Goal: Task Accomplishment & Management: Manage account settings

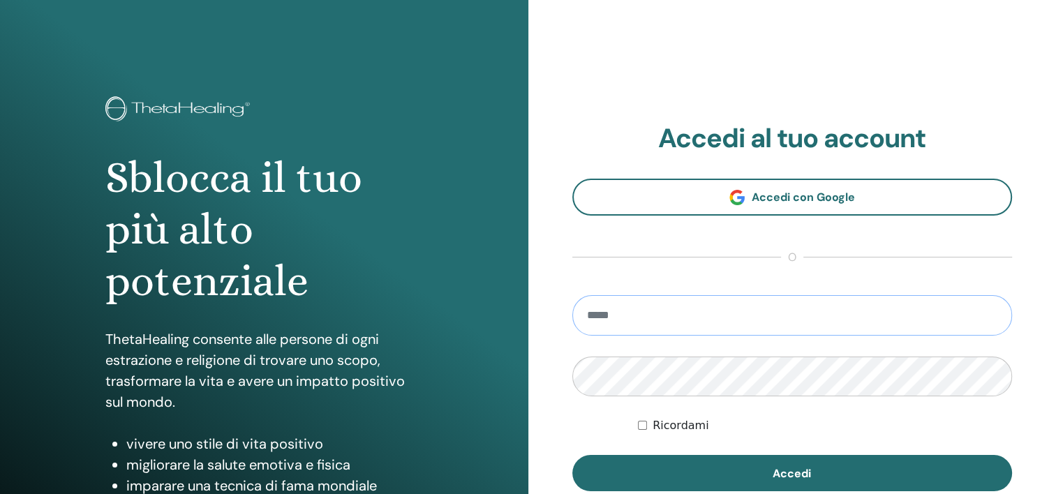
scroll to position [140, 0]
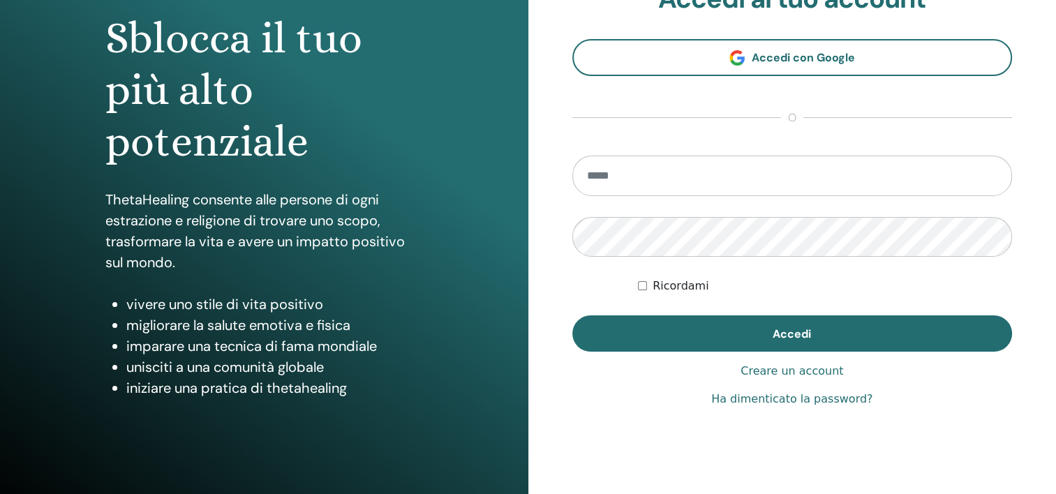
click at [784, 370] on link "Creare un account" at bounding box center [792, 371] width 103 height 17
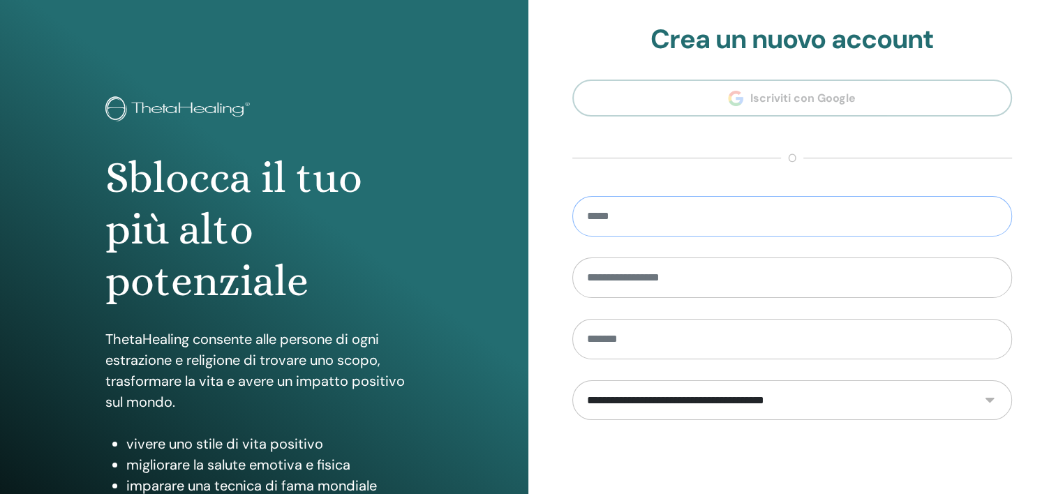
click at [711, 218] on input "email" at bounding box center [792, 216] width 440 height 40
type input "**********"
type input "*****"
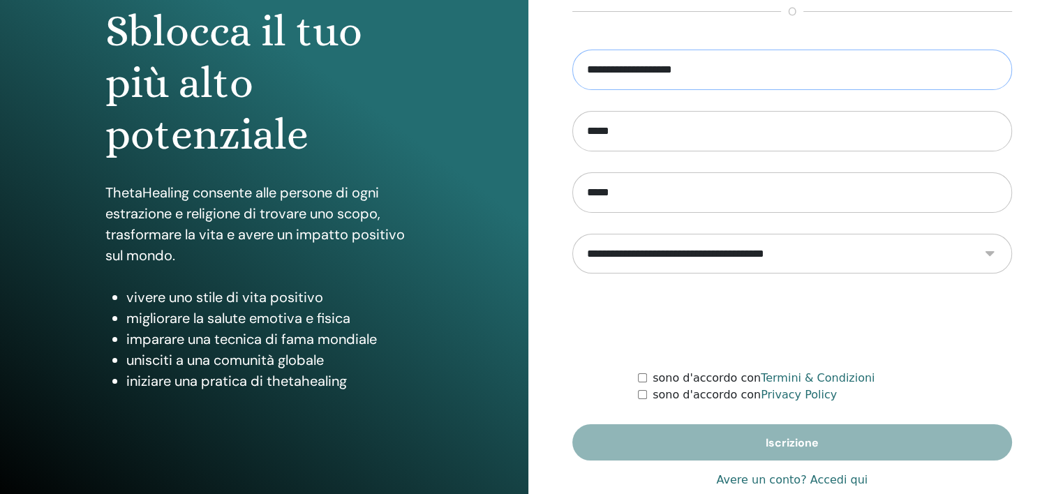
scroll to position [176, 0]
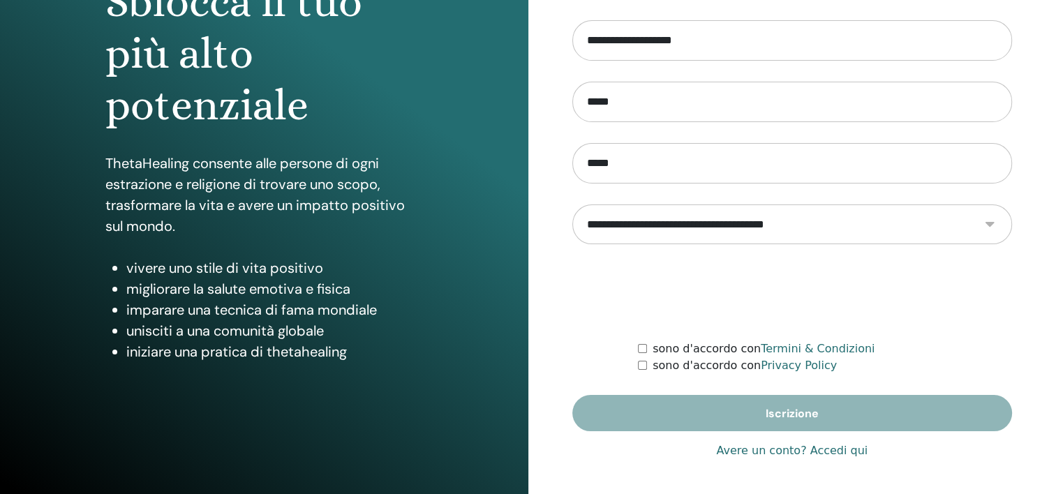
click at [648, 363] on div "sono d'accordo con Privacy Policy" at bounding box center [825, 365] width 374 height 17
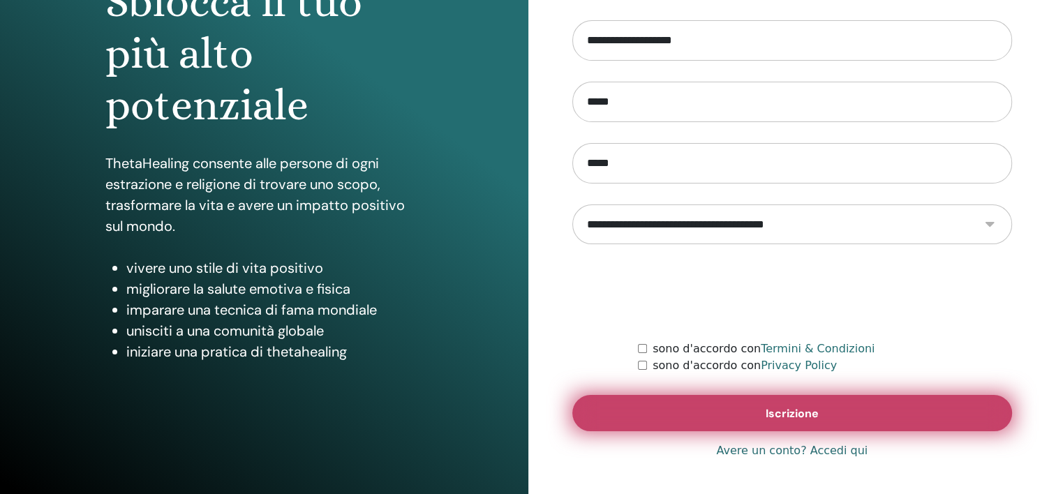
click at [773, 411] on span "Iscrizione" at bounding box center [792, 413] width 53 height 15
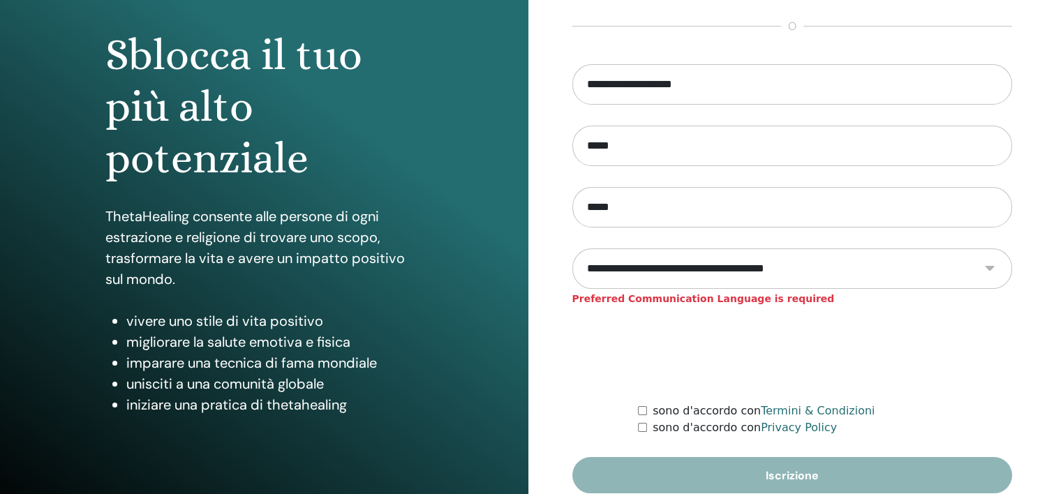
scroll to position [140, 0]
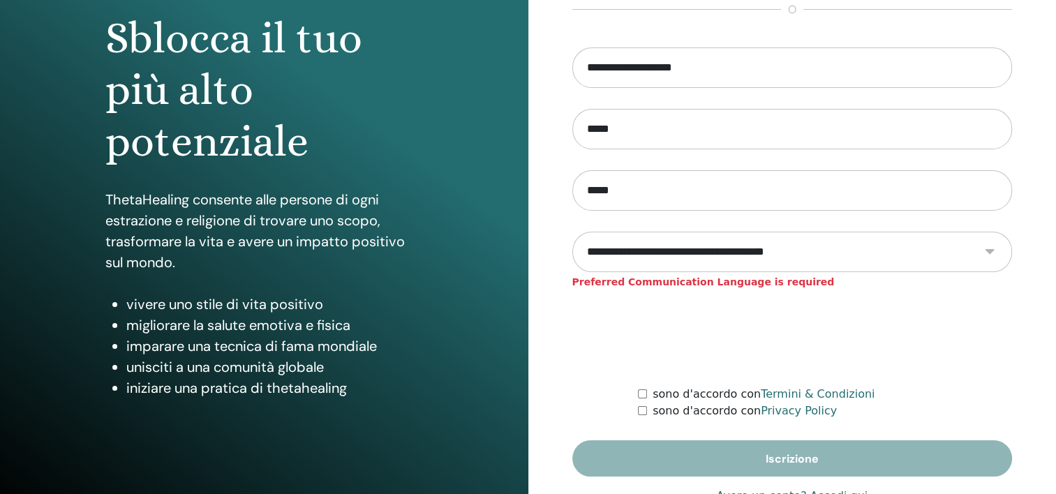
click at [714, 250] on select "**********" at bounding box center [792, 252] width 440 height 40
select select "***"
click at [572, 232] on select "**********" at bounding box center [792, 252] width 440 height 40
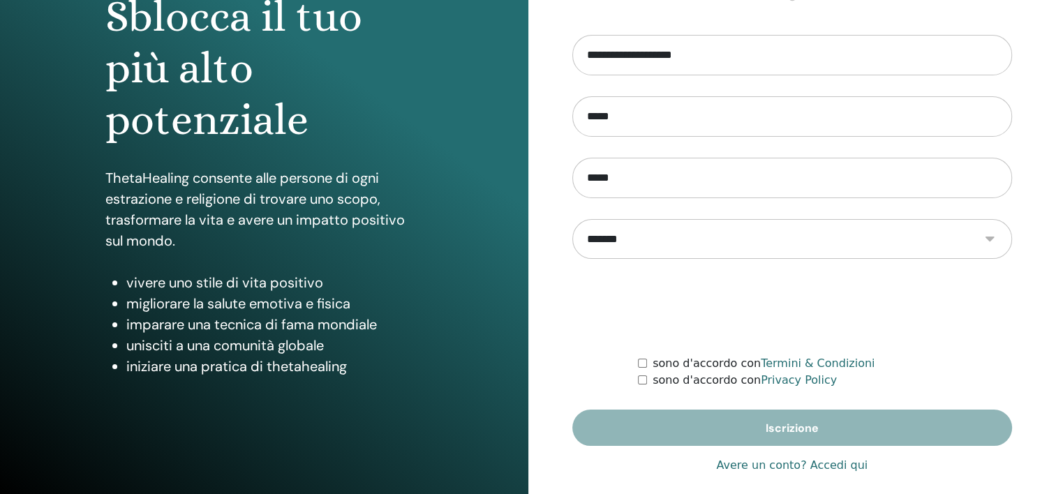
scroll to position [176, 0]
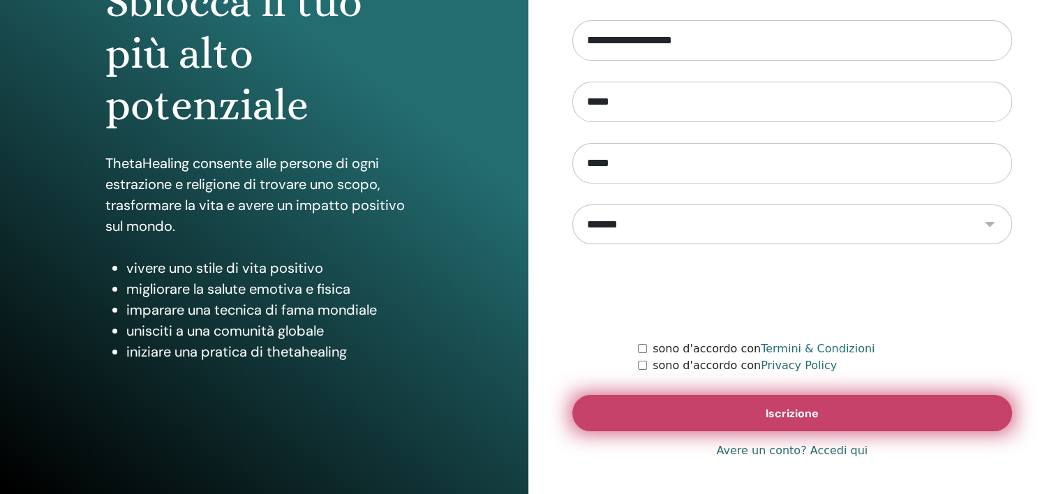
click at [775, 419] on span "Iscrizione" at bounding box center [792, 413] width 53 height 15
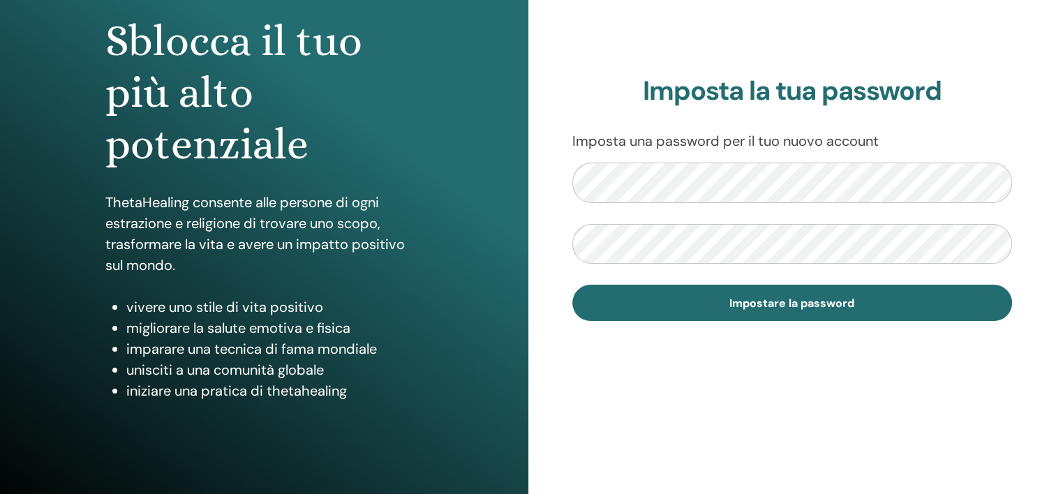
scroll to position [140, 0]
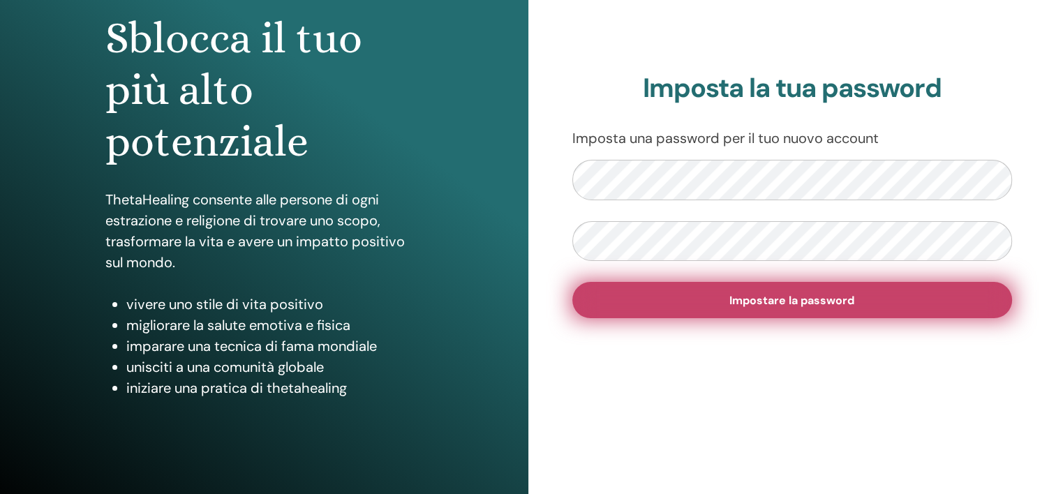
click at [818, 313] on button "Impostare la password" at bounding box center [792, 300] width 440 height 36
click at [812, 303] on span "Impostare la password" at bounding box center [791, 300] width 125 height 15
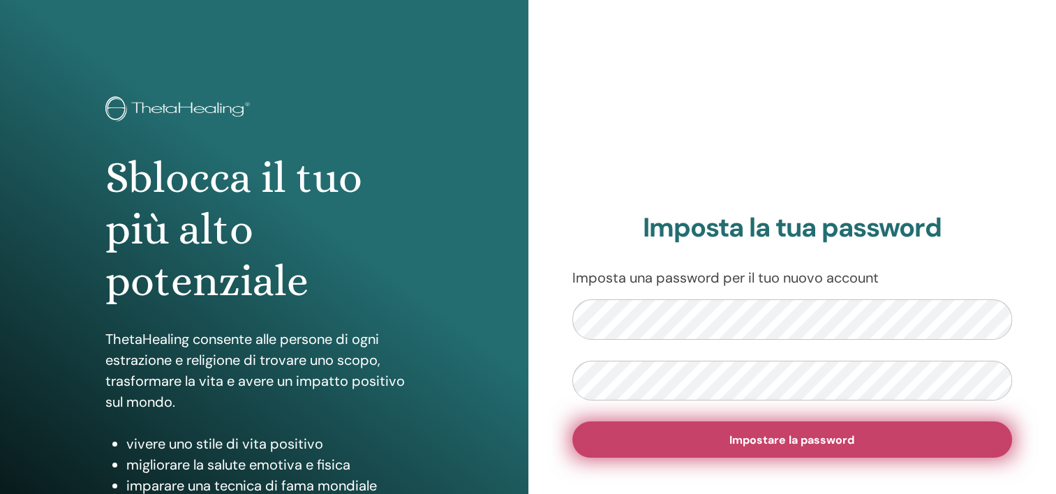
click at [871, 441] on button "Impostare la password" at bounding box center [792, 440] width 440 height 36
click at [803, 450] on button "Impostare la password" at bounding box center [792, 440] width 440 height 36
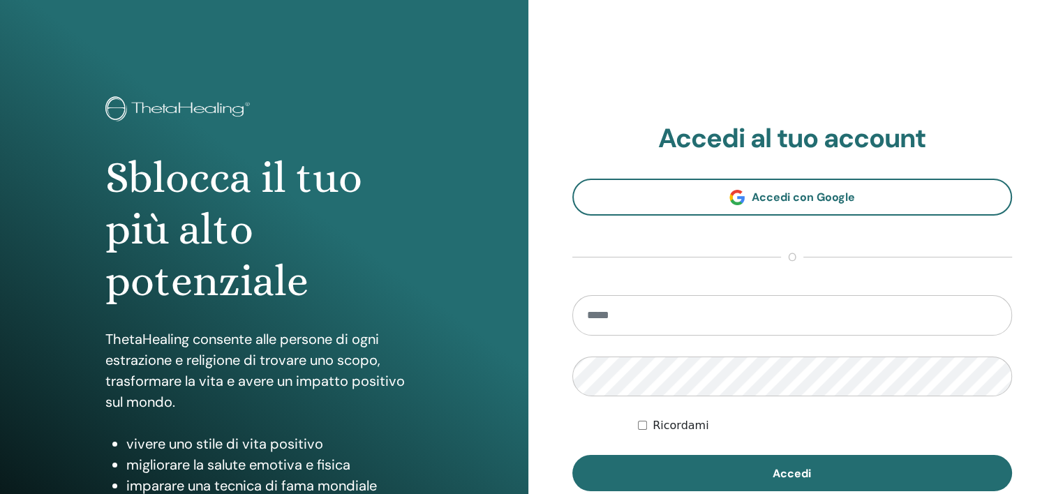
click at [678, 322] on input "email" at bounding box center [792, 315] width 440 height 40
type input "**********"
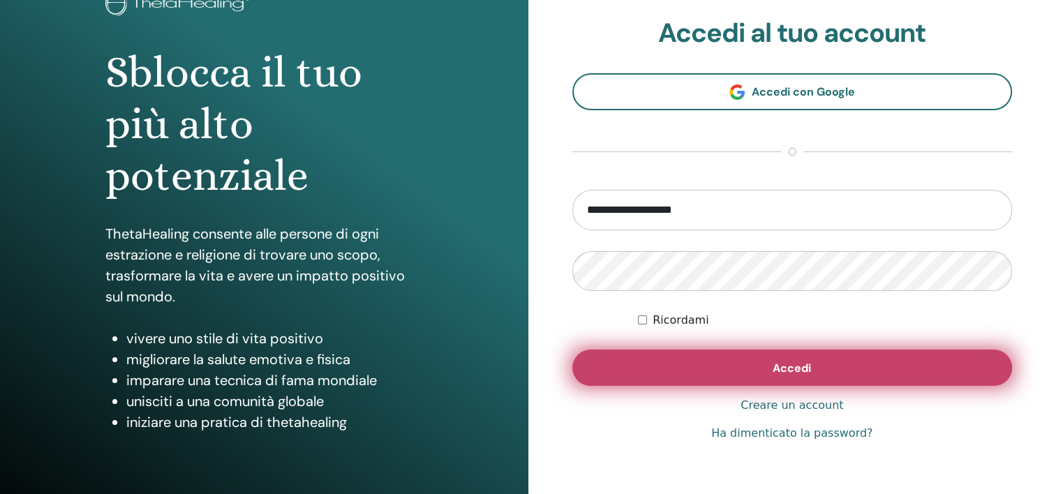
scroll to position [140, 0]
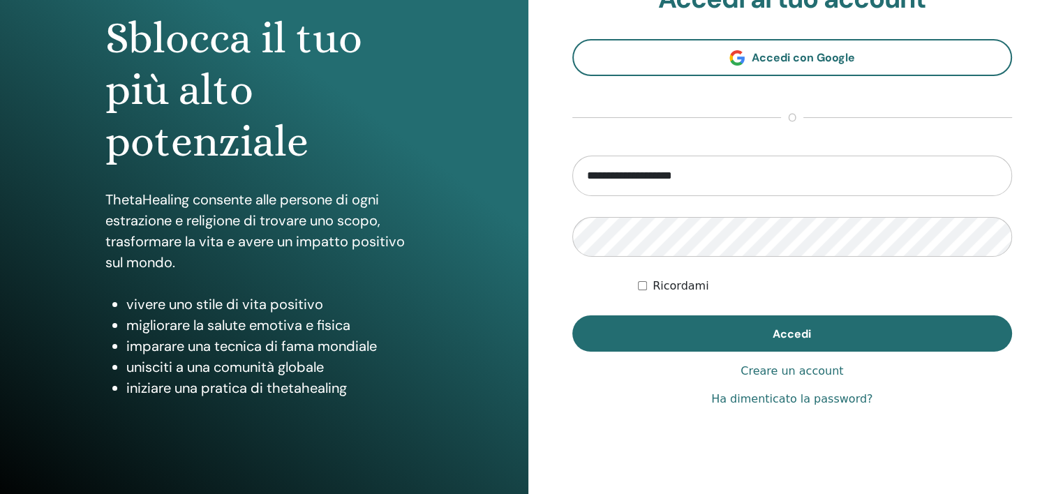
click at [692, 285] on label "Ricordami" at bounding box center [681, 286] width 56 height 17
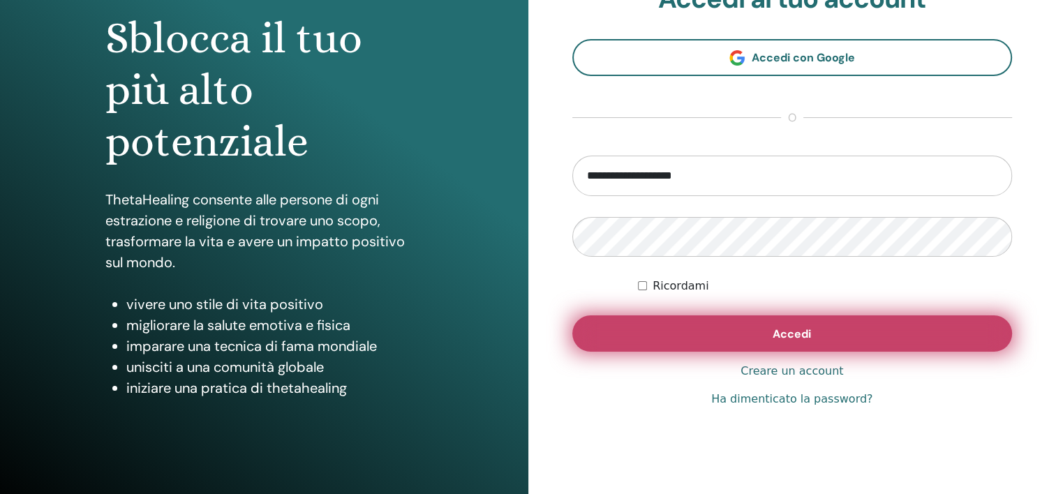
click at [813, 333] on button "Accedi" at bounding box center [792, 333] width 440 height 36
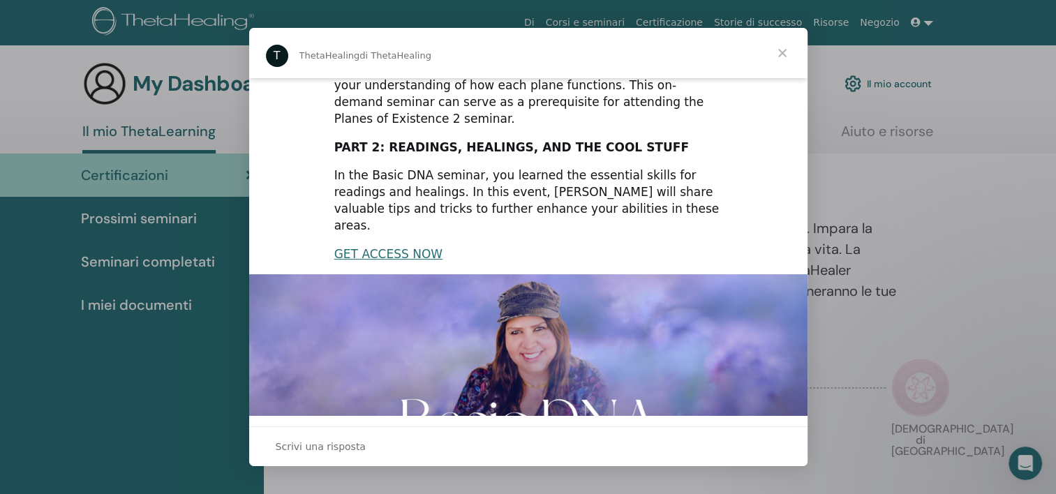
scroll to position [209, 0]
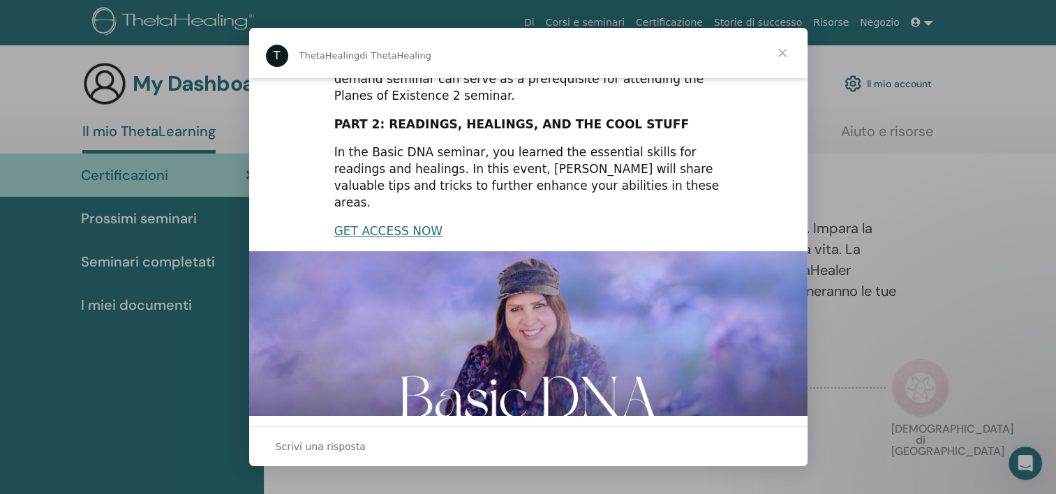
click at [777, 53] on span "Chiudi" at bounding box center [782, 53] width 50 height 50
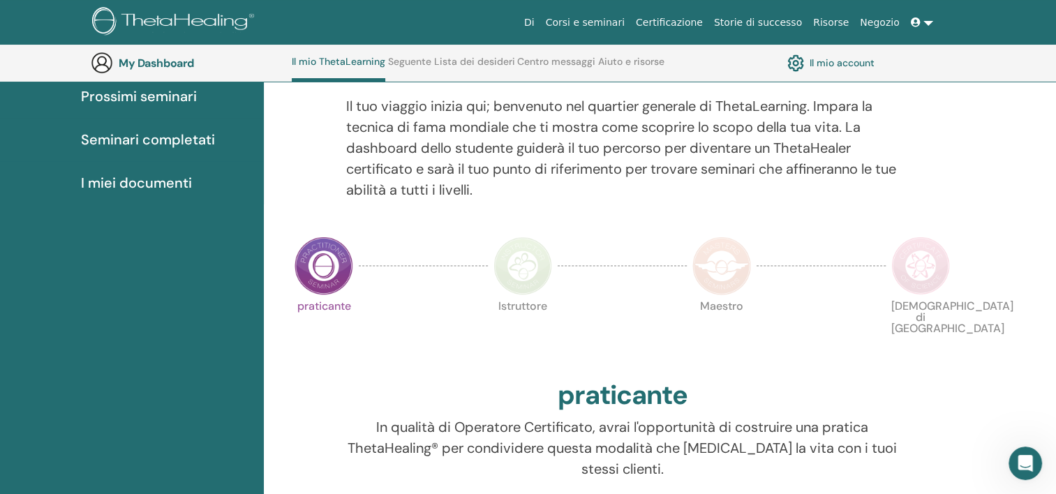
scroll to position [176, 0]
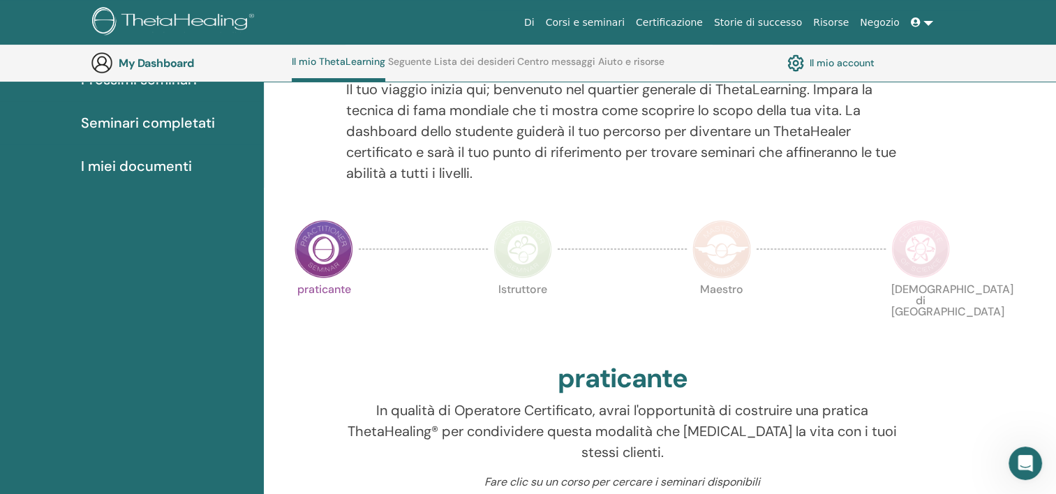
click at [333, 248] on img at bounding box center [324, 249] width 59 height 59
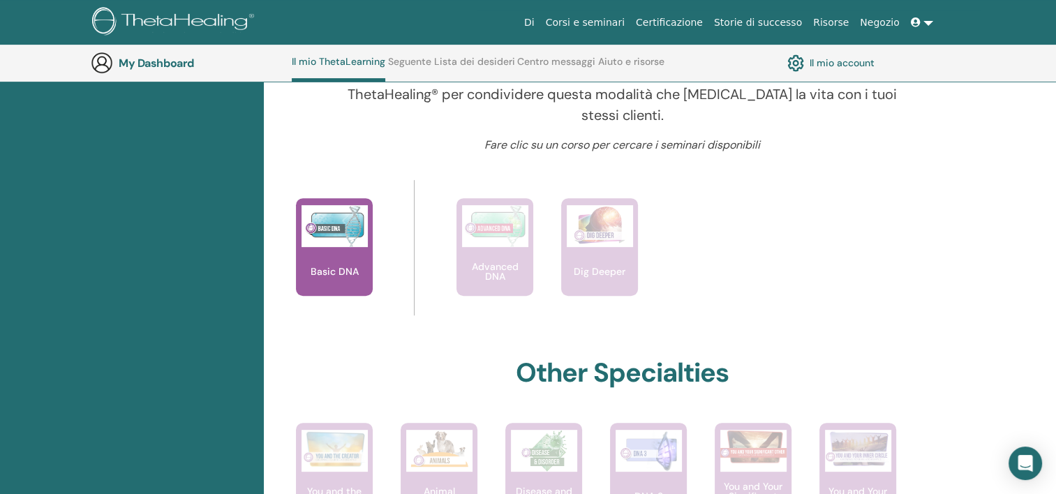
scroll to position [525, 0]
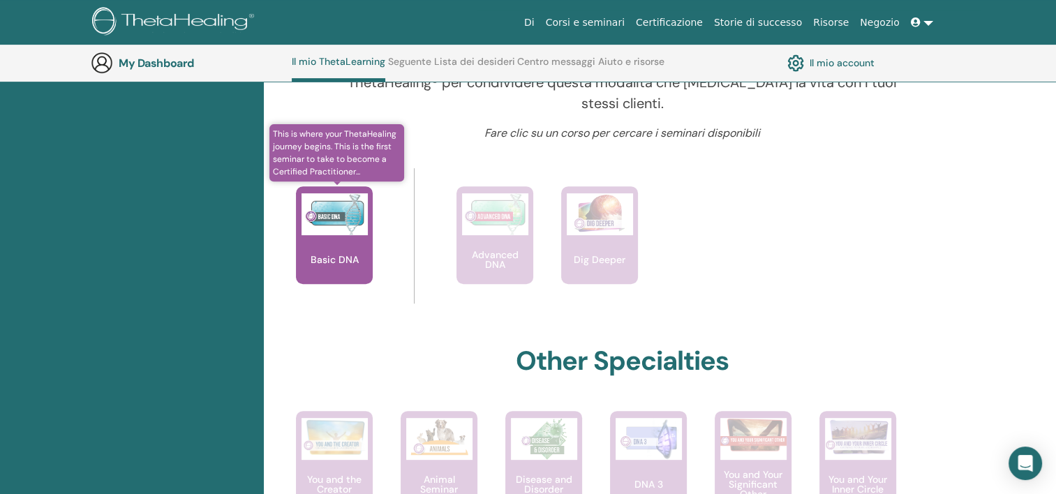
click at [334, 240] on div "Basic DNA" at bounding box center [334, 235] width 77 height 98
click at [334, 269] on div "Basic DNA" at bounding box center [334, 235] width 77 height 98
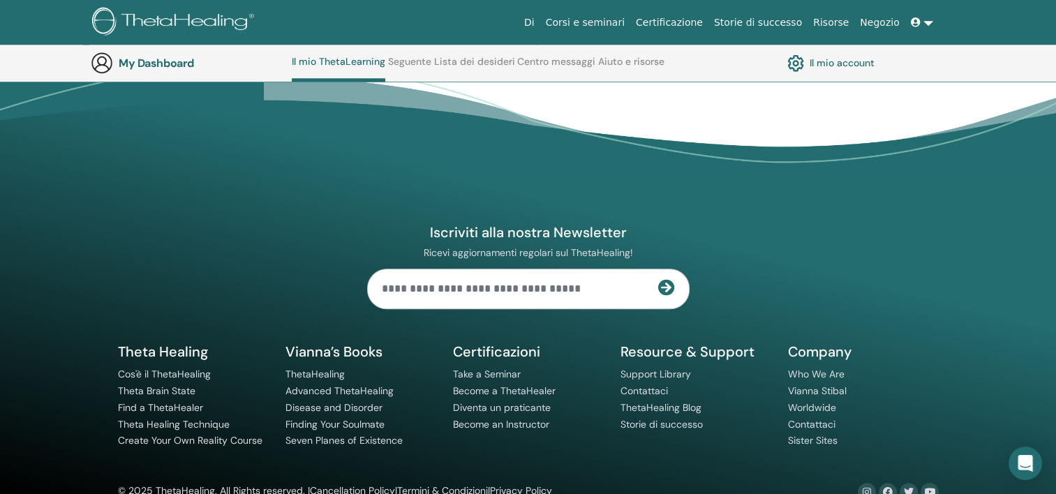
scroll to position [1432, 0]
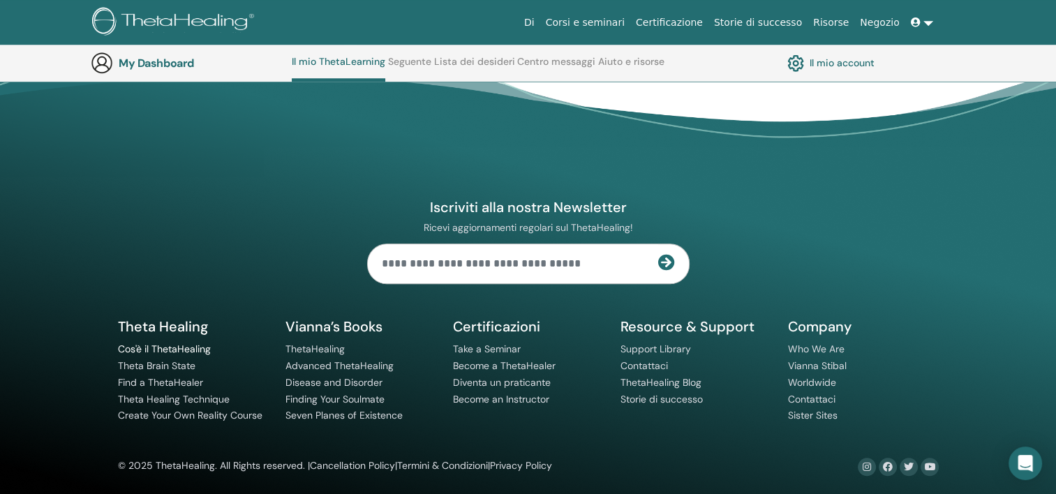
click at [184, 352] on link "Cos'è il ThetaHealing" at bounding box center [164, 349] width 93 height 13
